Goal: Task Accomplishment & Management: Manage account settings

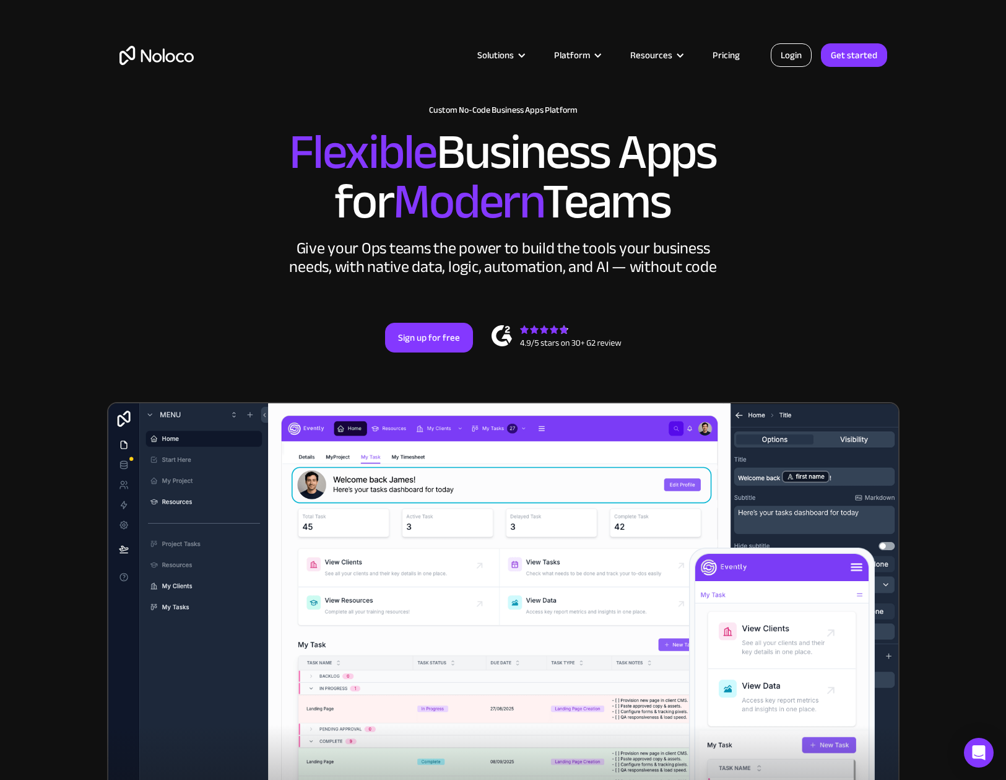
click at [781, 52] on link "Login" at bounding box center [791, 55] width 41 height 24
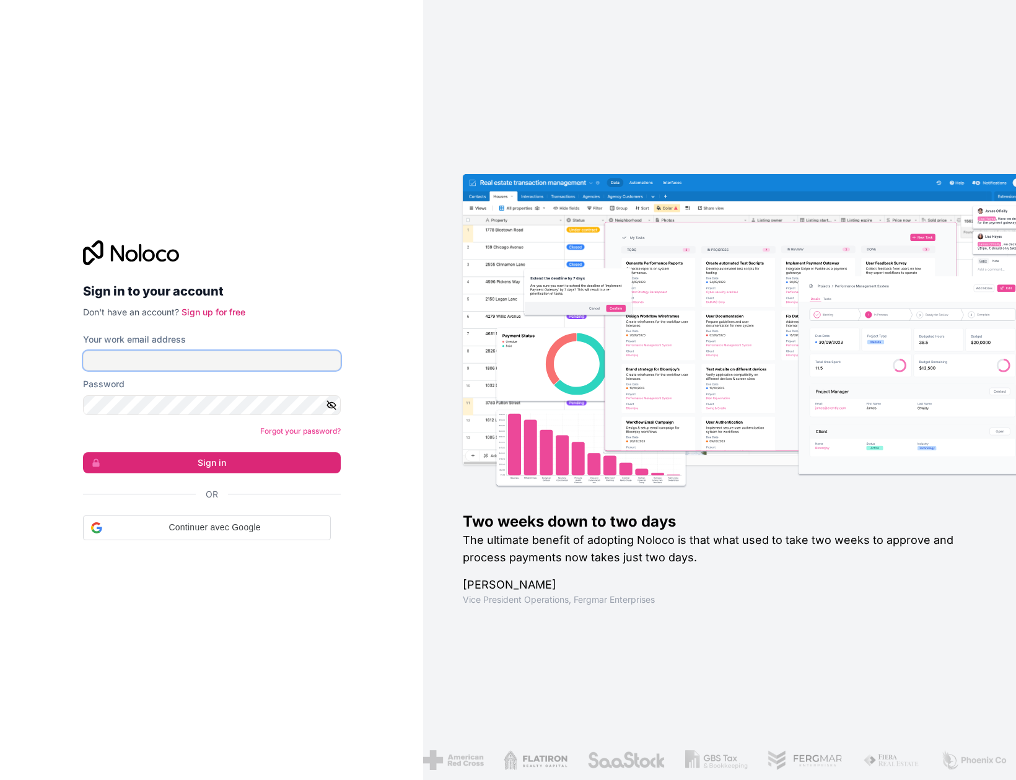
type input "[EMAIL_ADDRESS][PERSON_NAME][DOMAIN_NAME]"
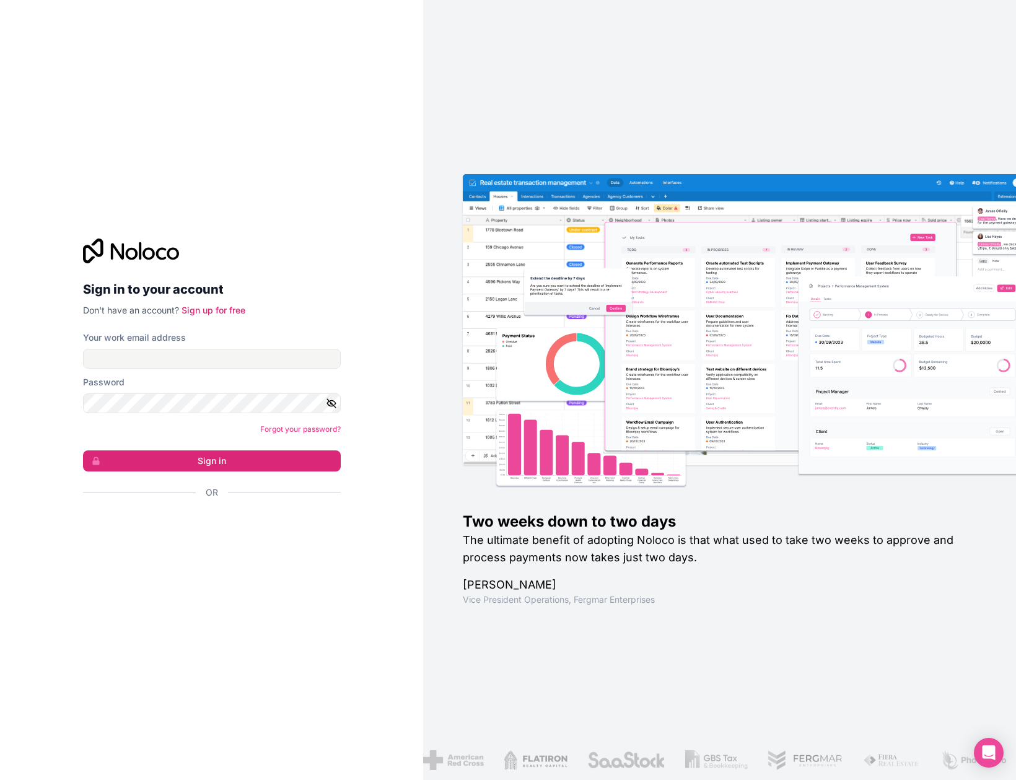
click at [337, 357] on span at bounding box center [334, 359] width 10 height 10
type input "[EMAIL_ADDRESS][PERSON_NAME][DOMAIN_NAME]"
click at [201, 463] on button "Sign in" at bounding box center [212, 460] width 258 height 21
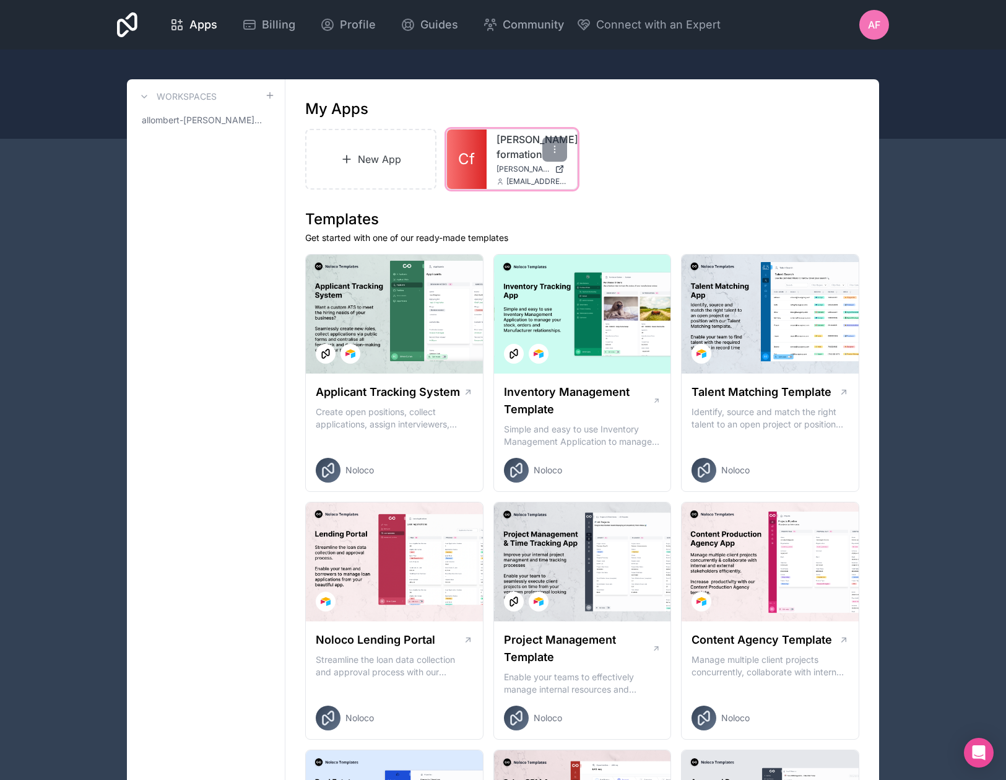
click at [507, 168] on span "[PERSON_NAME][DOMAIN_NAME]" at bounding box center [523, 169] width 53 height 10
